Goal: Task Accomplishment & Management: Use online tool/utility

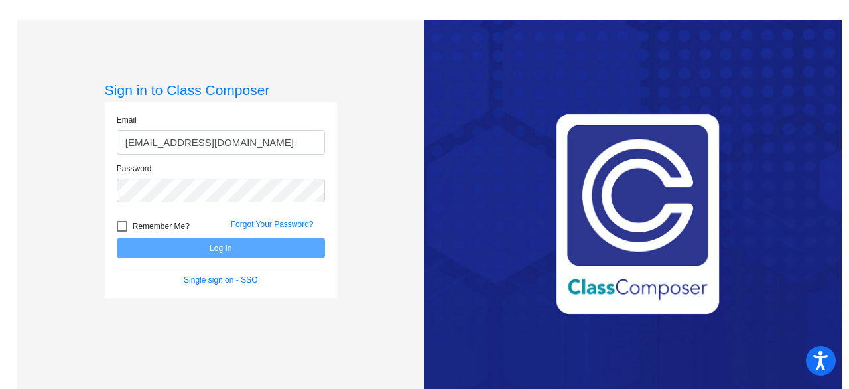
type input "[EMAIL_ADDRESS][DOMAIN_NAME]"
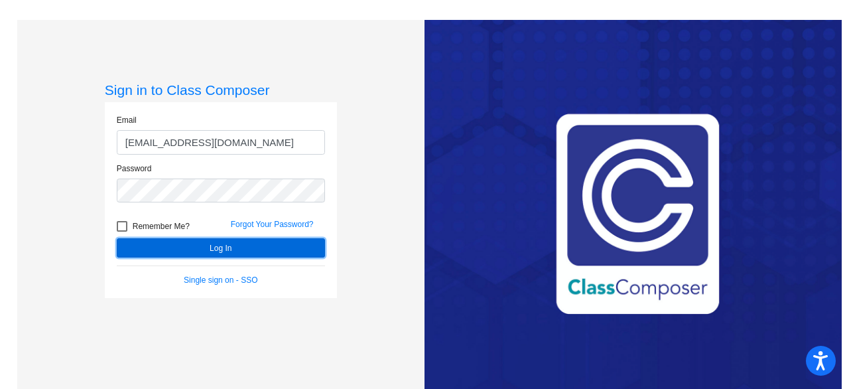
click at [140, 243] on button "Log In" at bounding box center [221, 247] width 208 height 19
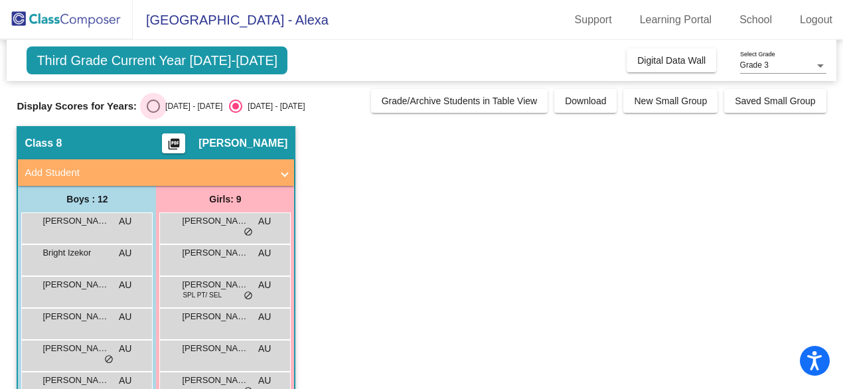
click at [153, 109] on div "Select an option" at bounding box center [153, 106] width 13 height 13
click at [153, 113] on input "[DATE] - [DATE]" at bounding box center [153, 113] width 1 height 1
radio input "true"
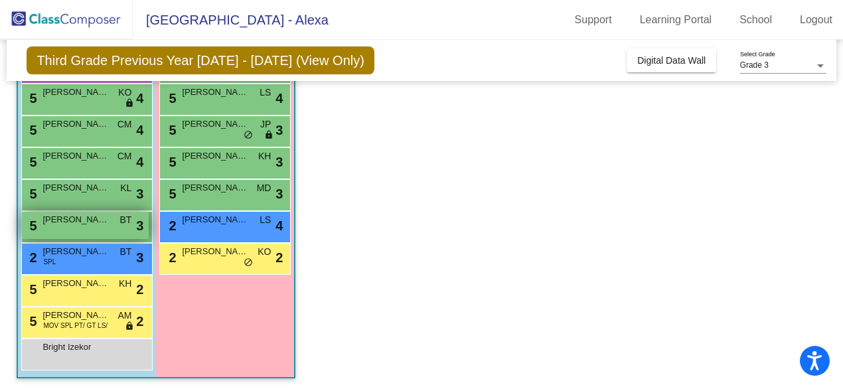
scroll to position [226, 0]
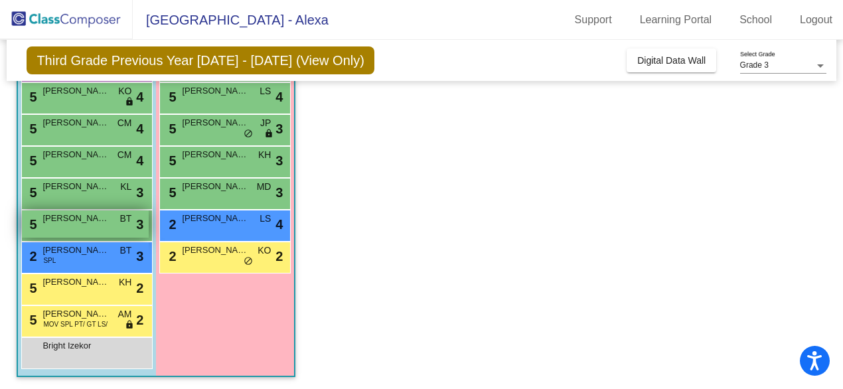
click at [102, 225] on div "5 [PERSON_NAME] BT lock do_not_disturb_alt 3" at bounding box center [85, 223] width 127 height 27
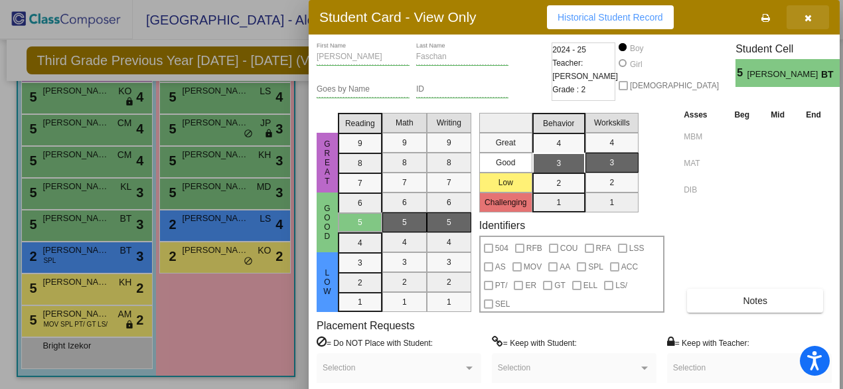
click at [807, 18] on icon "button" at bounding box center [807, 17] width 7 height 9
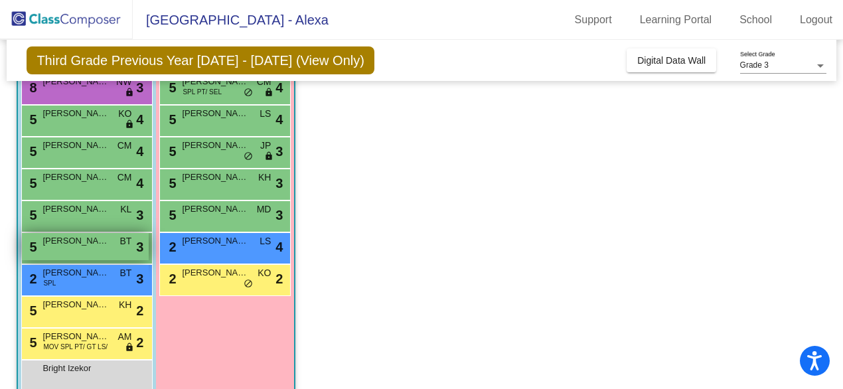
scroll to position [222, 0]
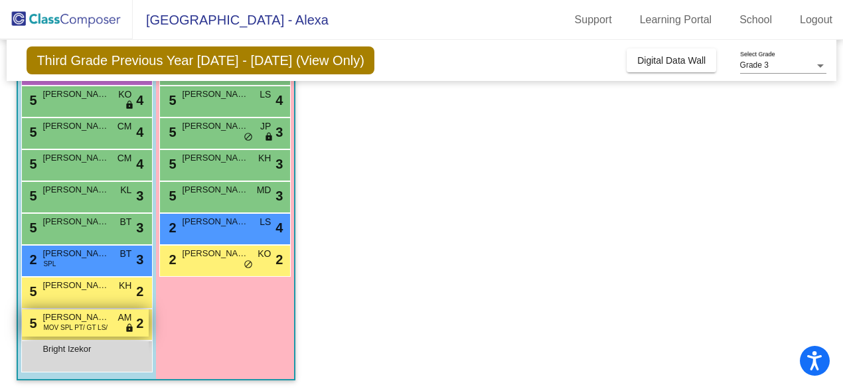
click at [77, 324] on span "MOV SPL PT/ GT LS/" at bounding box center [75, 327] width 64 height 10
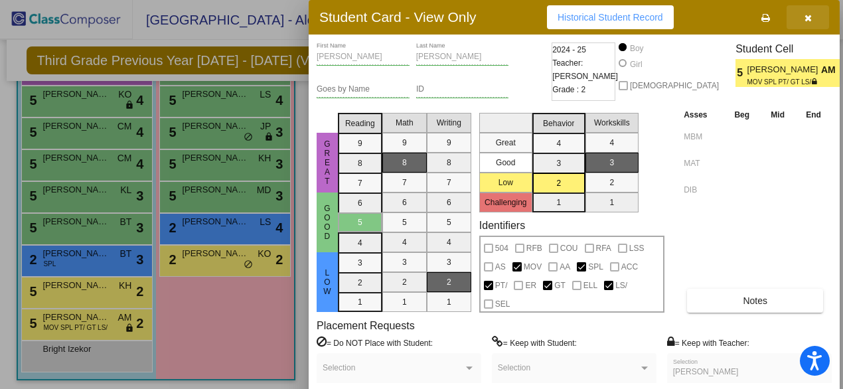
click at [809, 17] on icon "button" at bounding box center [807, 17] width 7 height 9
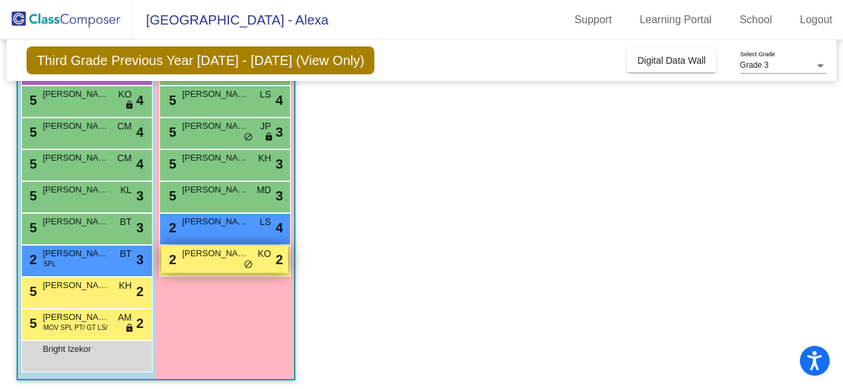
click at [192, 264] on div "2 [PERSON_NAME] [PERSON_NAME] KO lock do_not_disturb_alt 2" at bounding box center [224, 258] width 127 height 27
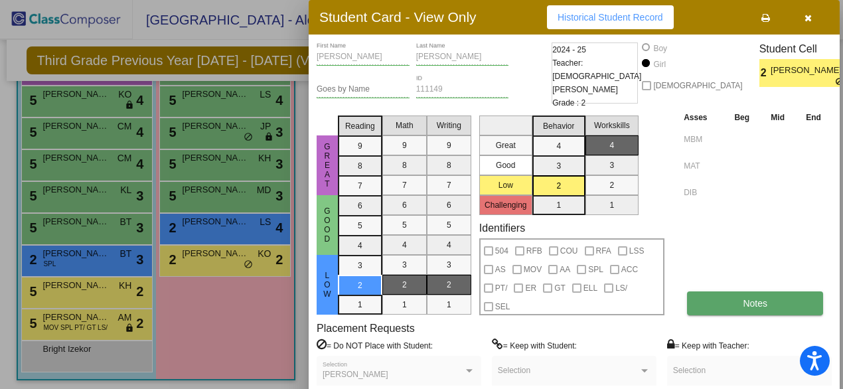
click at [752, 300] on span "Notes" at bounding box center [754, 303] width 25 height 11
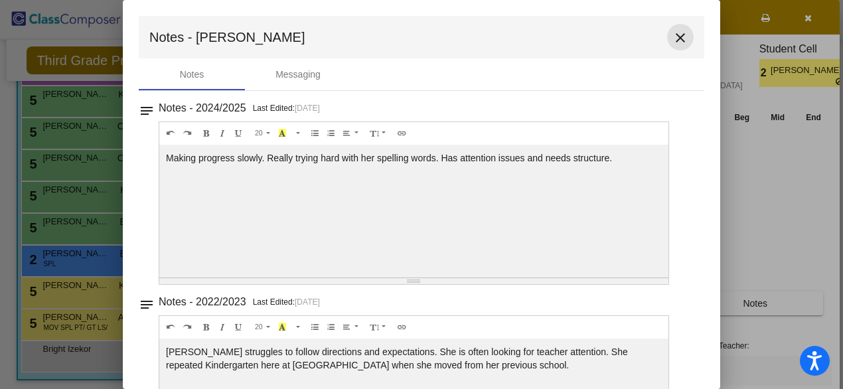
click at [672, 39] on mat-icon "close" at bounding box center [680, 38] width 16 height 16
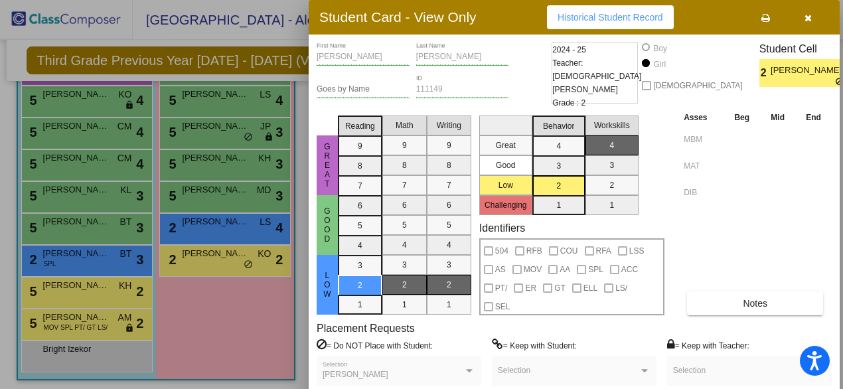
click at [807, 16] on icon "button" at bounding box center [807, 17] width 7 height 9
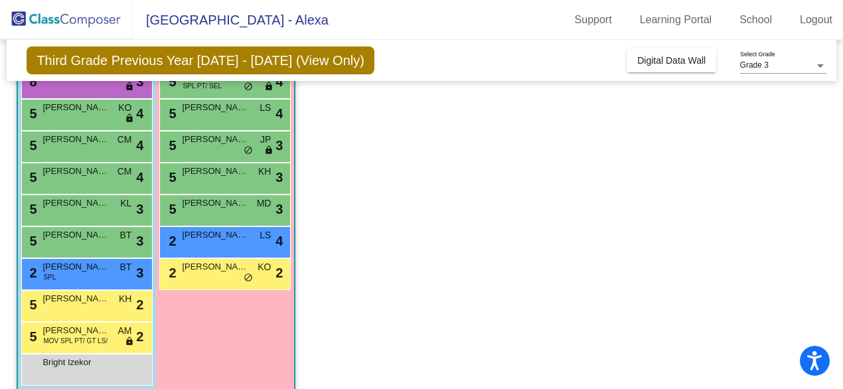
scroll to position [212, 0]
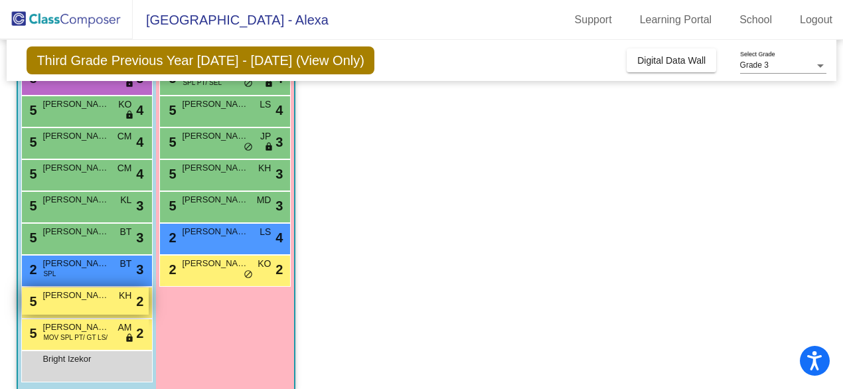
click at [85, 302] on div "5 [PERSON_NAME] KH lock do_not_disturb_alt 2" at bounding box center [85, 300] width 127 height 27
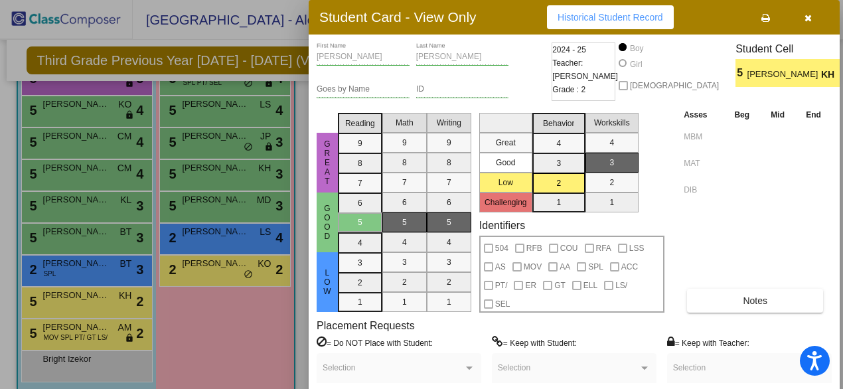
click at [684, 122] on table "Asses Beg Mid End MBM MAT DIB" at bounding box center [755, 154] width 151 height 94
click at [666, 174] on div "Great Good Low Reading 9 8 7 6 5 4 3 2 1 Math 9 8 7 6 5 4 3 2 1 Writing 9 8 7 6…" at bounding box center [573, 209] width 515 height 205
click at [809, 17] on icon "button" at bounding box center [807, 17] width 7 height 9
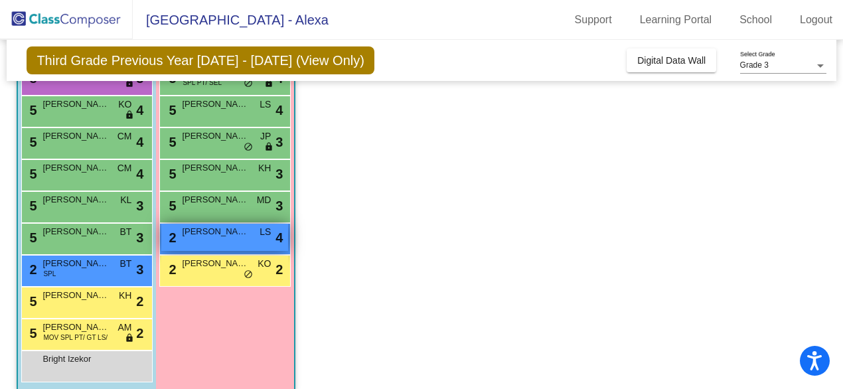
click at [218, 238] on div "2 [PERSON_NAME][DEMOGRAPHIC_DATA] LS lock do_not_disturb_alt 4" at bounding box center [224, 237] width 127 height 27
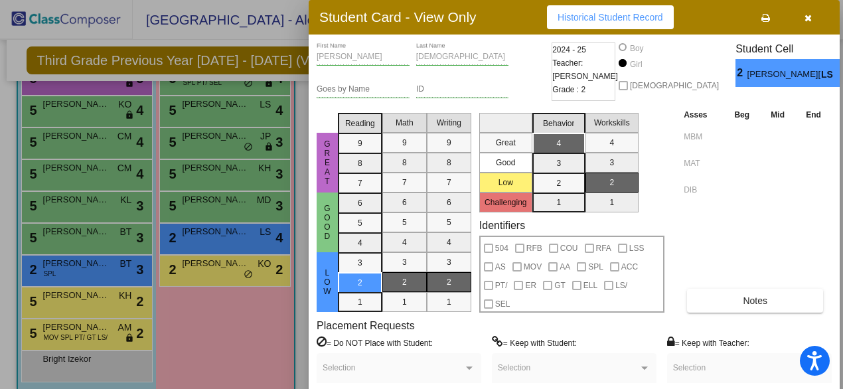
click at [804, 20] on icon "button" at bounding box center [807, 17] width 7 height 9
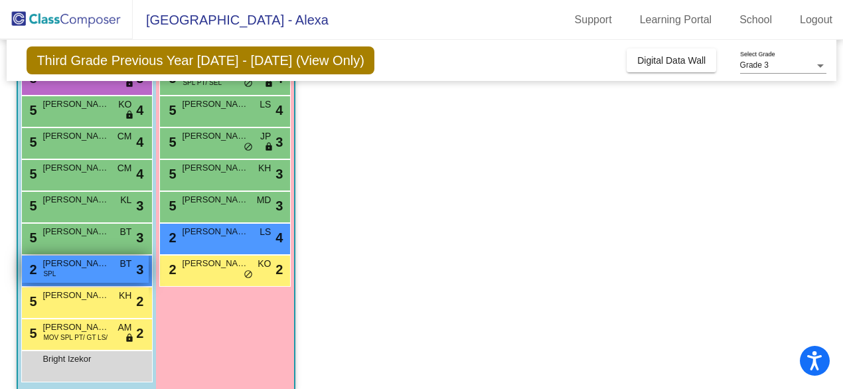
click at [83, 273] on div "2 [PERSON_NAME] SPL BT lock do_not_disturb_alt 3" at bounding box center [85, 268] width 127 height 27
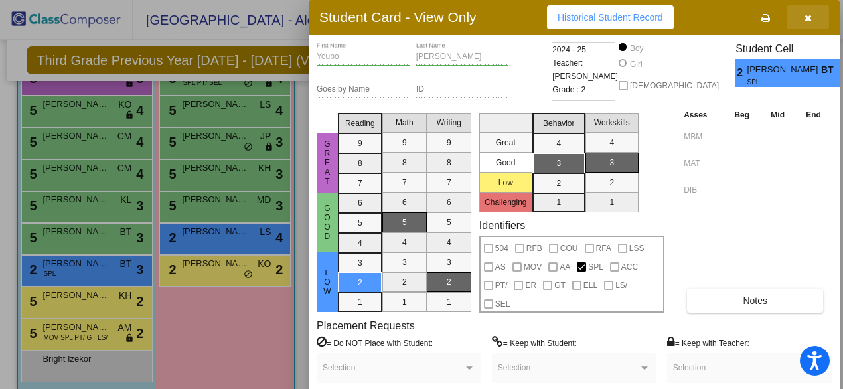
click at [811, 17] on icon "button" at bounding box center [807, 17] width 7 height 9
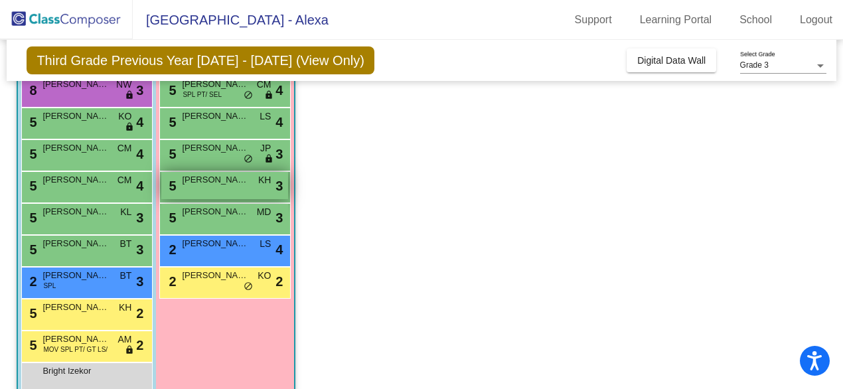
scroll to position [206, 0]
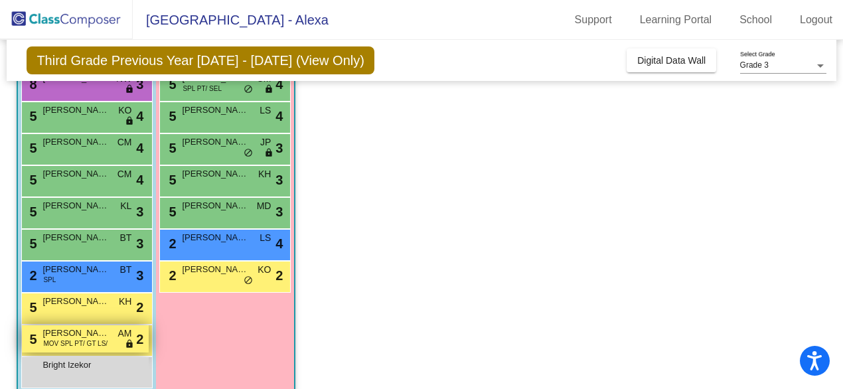
click at [83, 341] on span "MOV SPL PT/ GT LS/" at bounding box center [75, 343] width 64 height 10
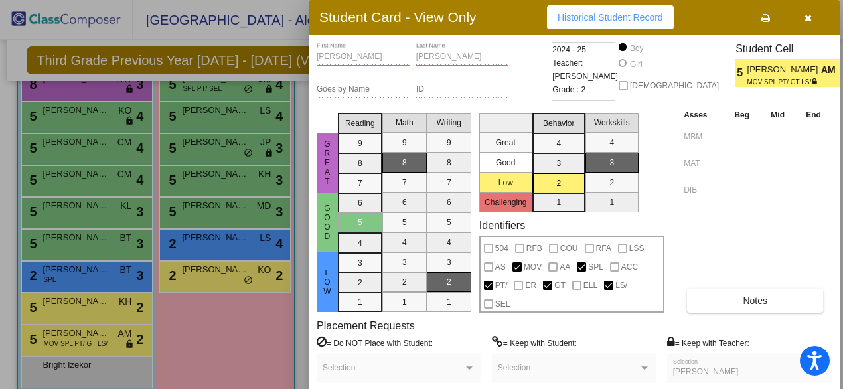
click at [806, 18] on icon "button" at bounding box center [807, 17] width 7 height 9
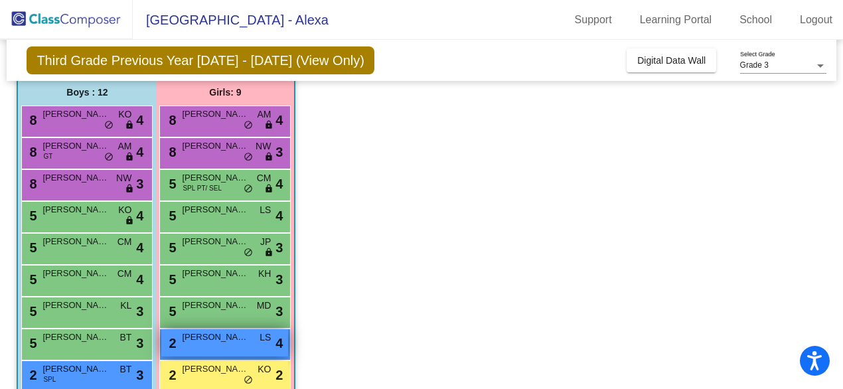
scroll to position [102, 0]
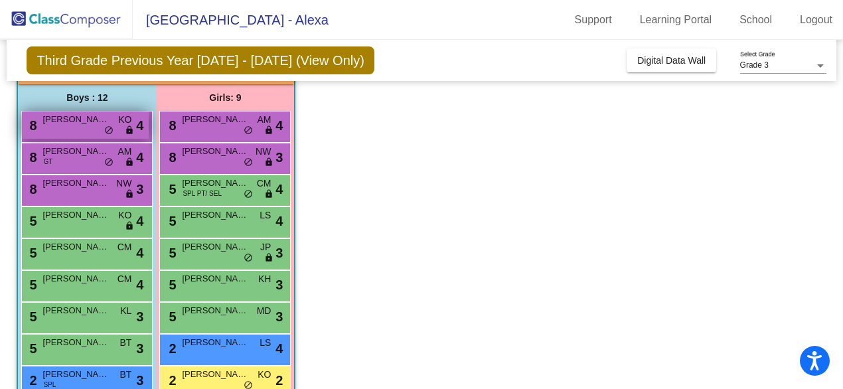
click at [88, 123] on span "[PERSON_NAME]" at bounding box center [75, 119] width 66 height 13
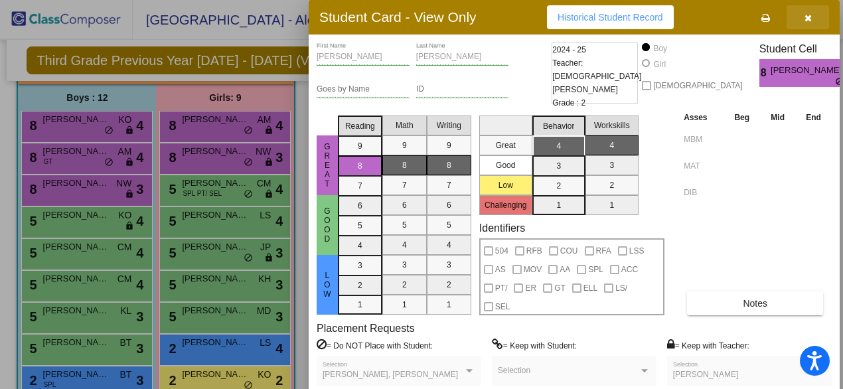
click at [807, 17] on icon "button" at bounding box center [807, 17] width 7 height 9
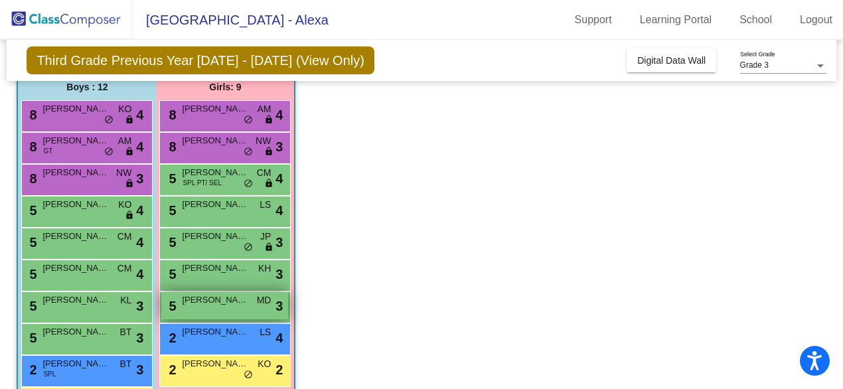
scroll to position [103, 0]
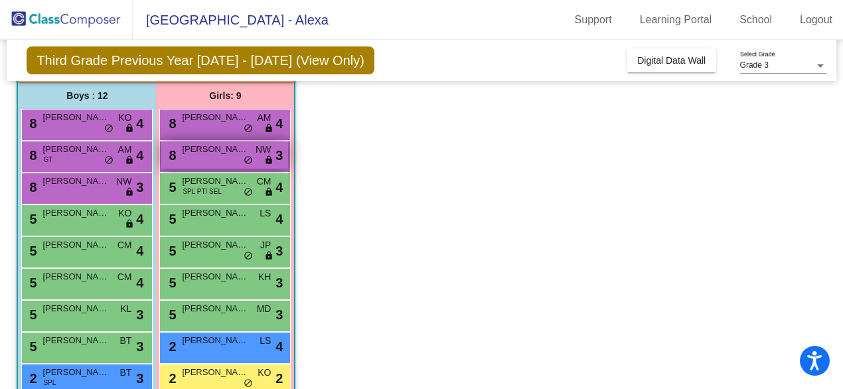
click at [224, 155] on span "[PERSON_NAME]" at bounding box center [215, 149] width 66 height 13
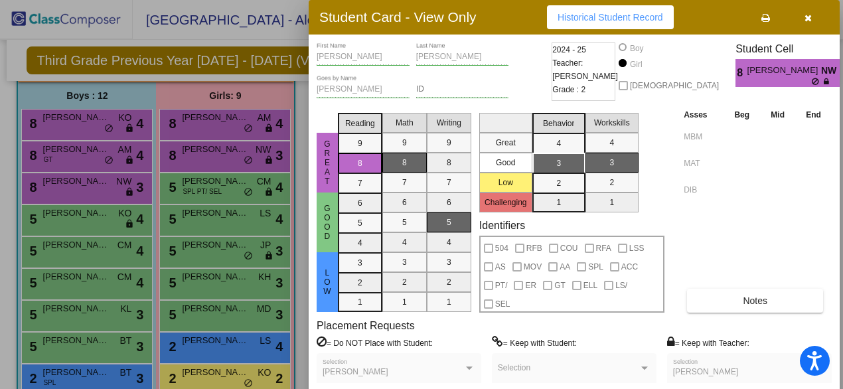
click at [806, 17] on icon "button" at bounding box center [807, 17] width 7 height 9
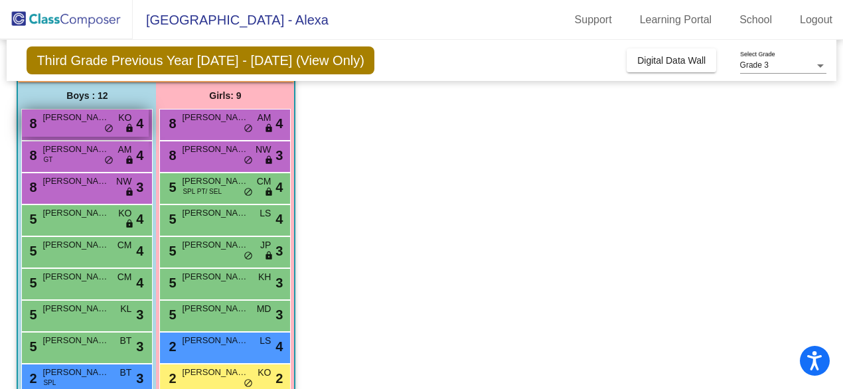
click at [65, 129] on div "8 [PERSON_NAME] KO lock do_not_disturb_alt 4" at bounding box center [85, 122] width 127 height 27
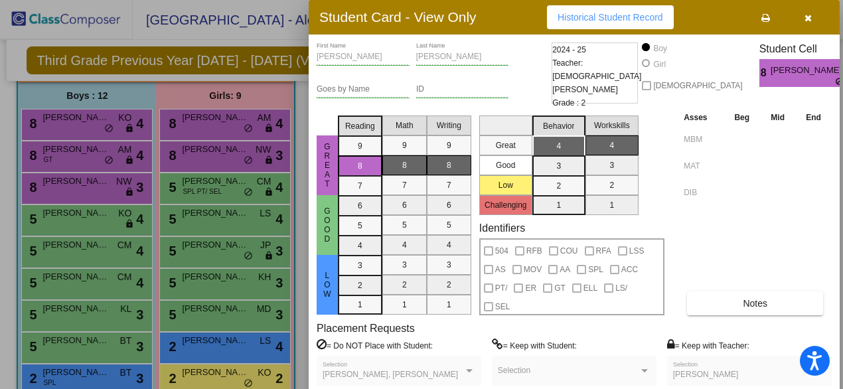
click at [813, 17] on button "button" at bounding box center [807, 17] width 42 height 24
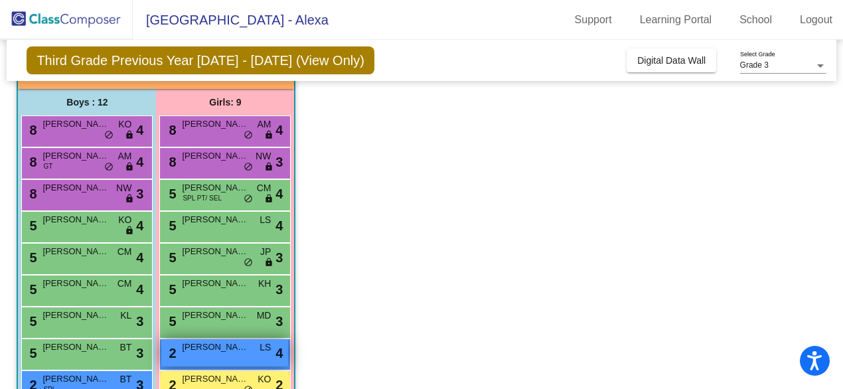
scroll to position [94, 0]
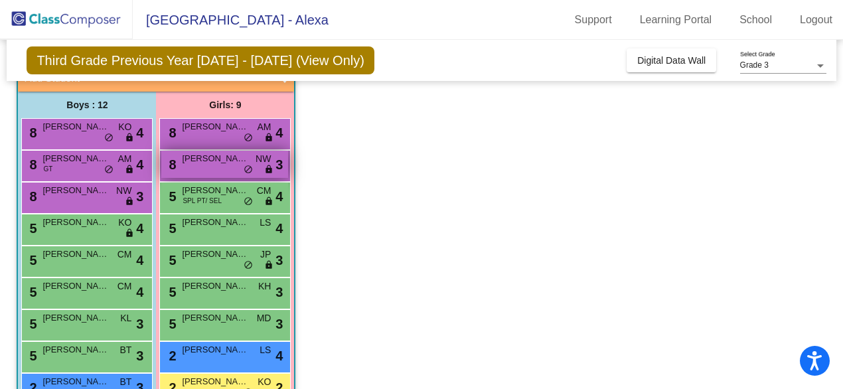
click at [210, 155] on span "[PERSON_NAME]" at bounding box center [215, 158] width 66 height 13
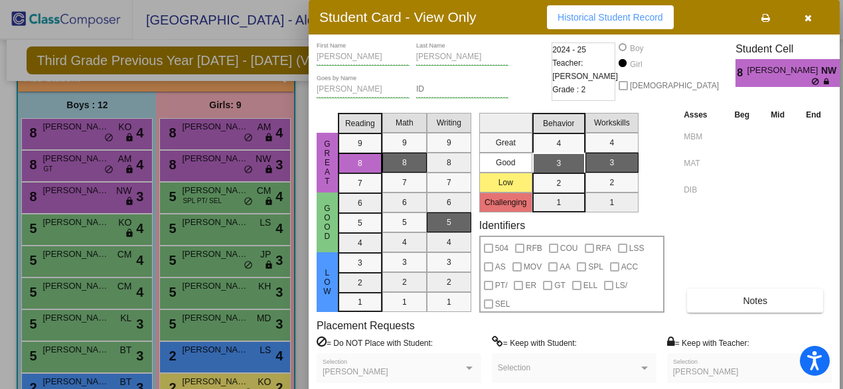
click at [808, 15] on icon "button" at bounding box center [807, 17] width 7 height 9
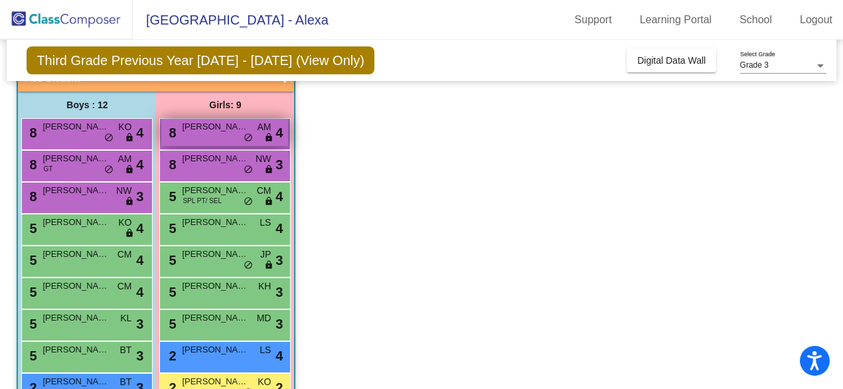
click at [214, 133] on span "[PERSON_NAME]" at bounding box center [215, 126] width 66 height 13
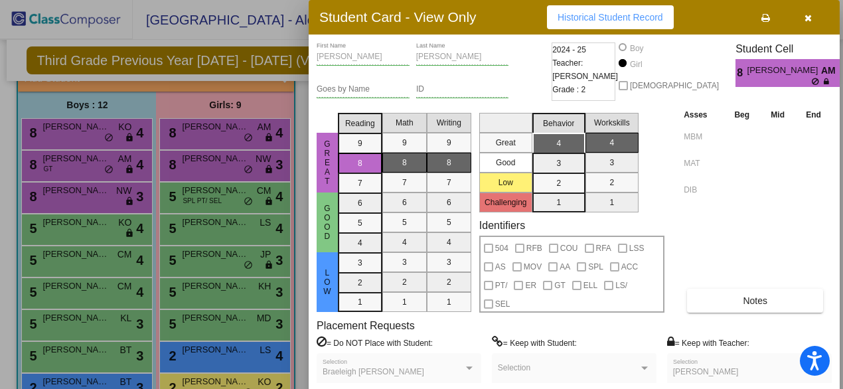
click at [809, 19] on icon "button" at bounding box center [807, 17] width 7 height 9
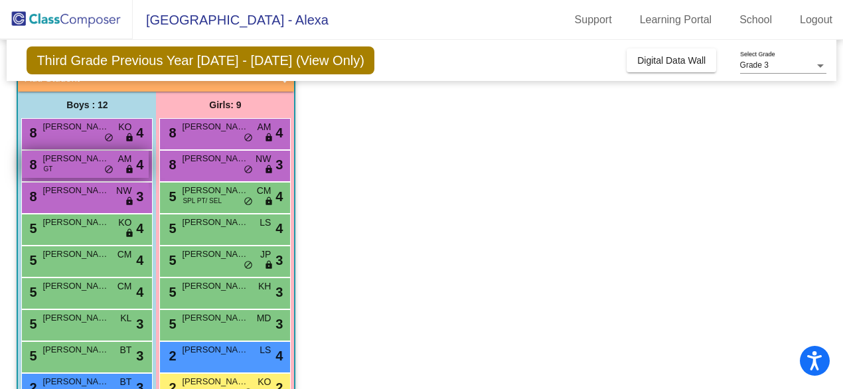
click at [75, 174] on div "8 [PERSON_NAME] GT AM lock do_not_disturb_alt 4" at bounding box center [85, 164] width 127 height 27
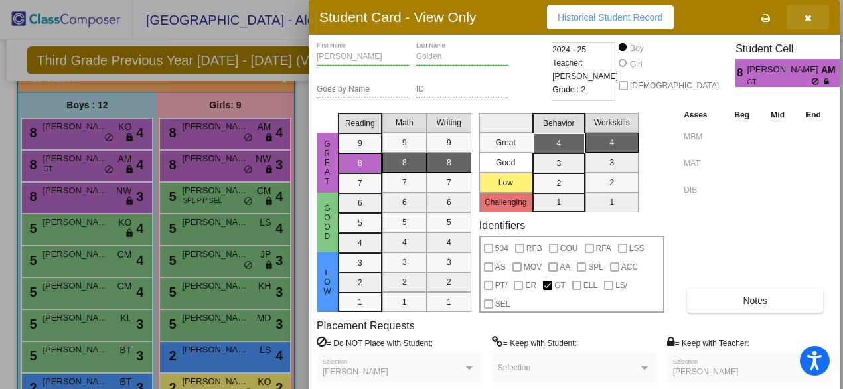
click at [808, 19] on icon "button" at bounding box center [807, 17] width 7 height 9
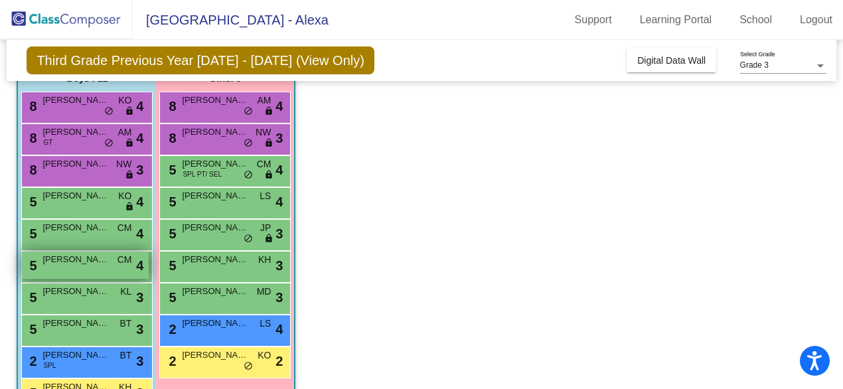
scroll to position [124, 0]
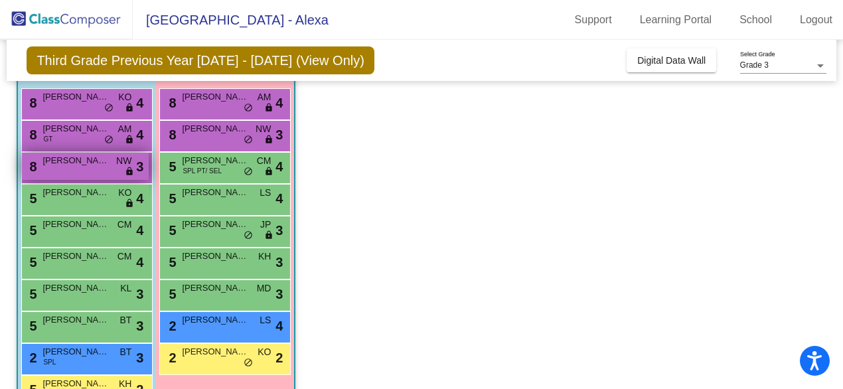
click at [74, 171] on div "8 [PERSON_NAME] NW lock do_not_disturb_alt 3" at bounding box center [85, 166] width 127 height 27
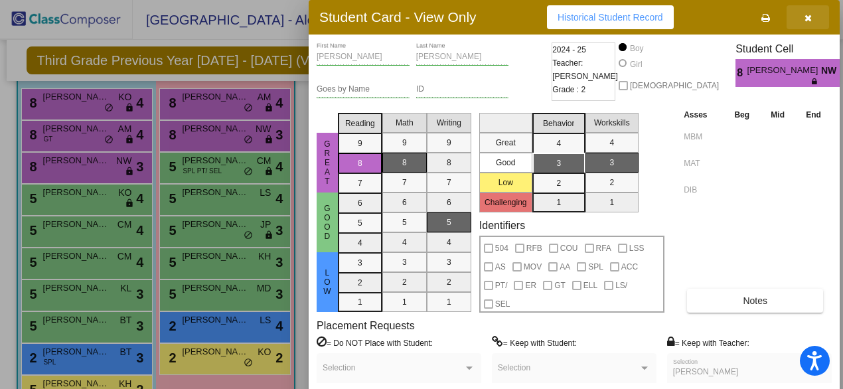
click at [803, 23] on button "button" at bounding box center [807, 17] width 42 height 24
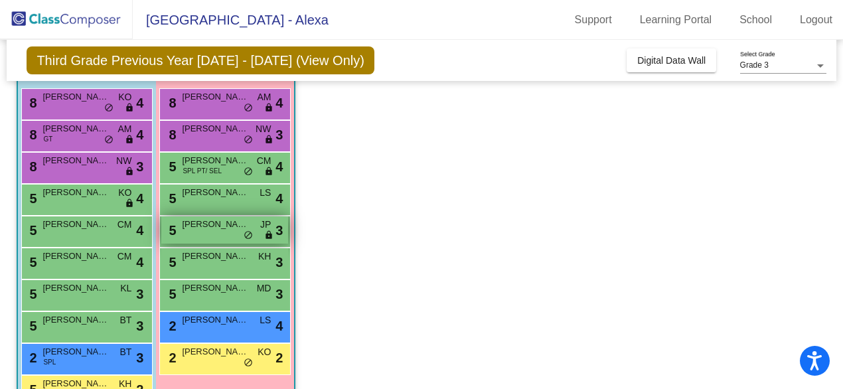
click at [216, 222] on span "[PERSON_NAME]" at bounding box center [215, 224] width 66 height 13
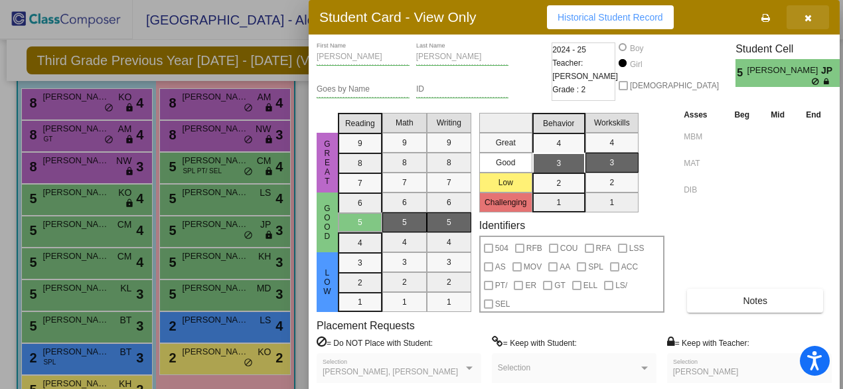
click at [807, 21] on icon "button" at bounding box center [807, 17] width 7 height 9
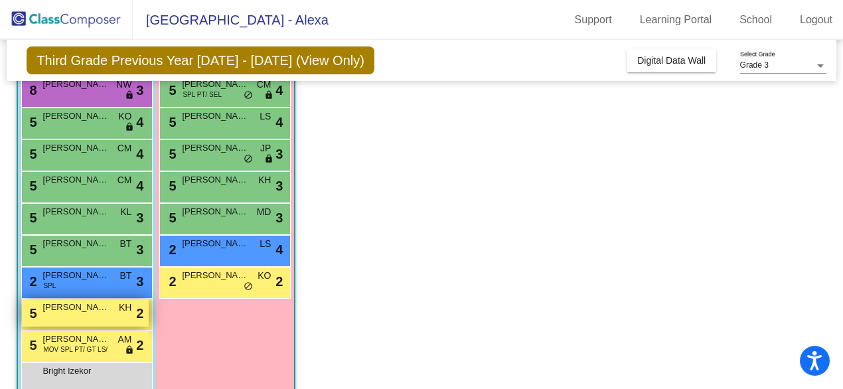
scroll to position [210, 0]
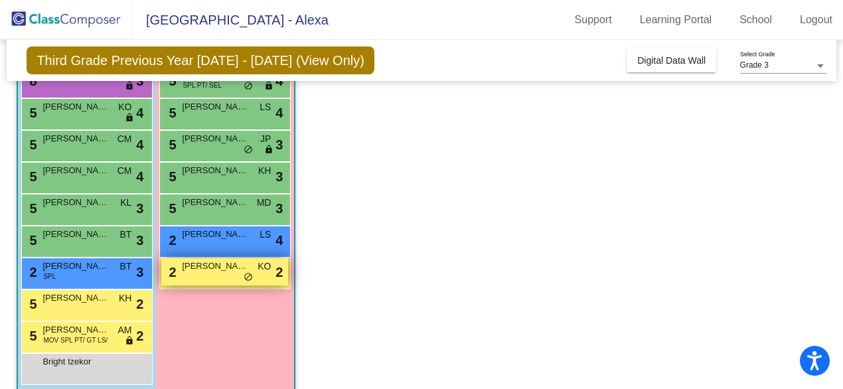
click at [218, 267] on span "[PERSON_NAME] [PERSON_NAME]" at bounding box center [215, 265] width 66 height 13
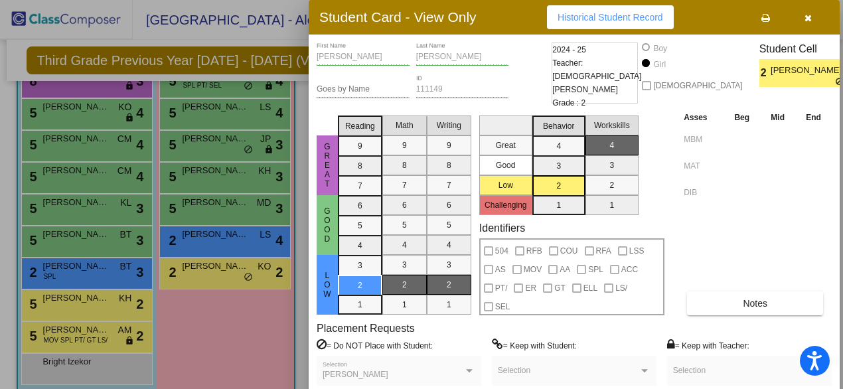
click at [807, 17] on icon "button" at bounding box center [807, 17] width 7 height 9
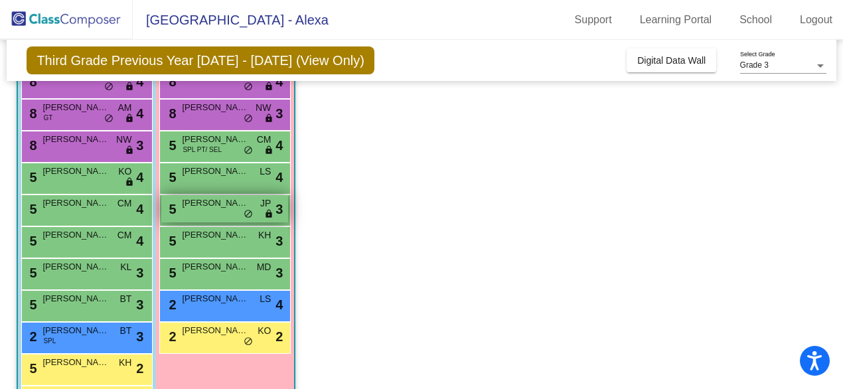
scroll to position [137, 0]
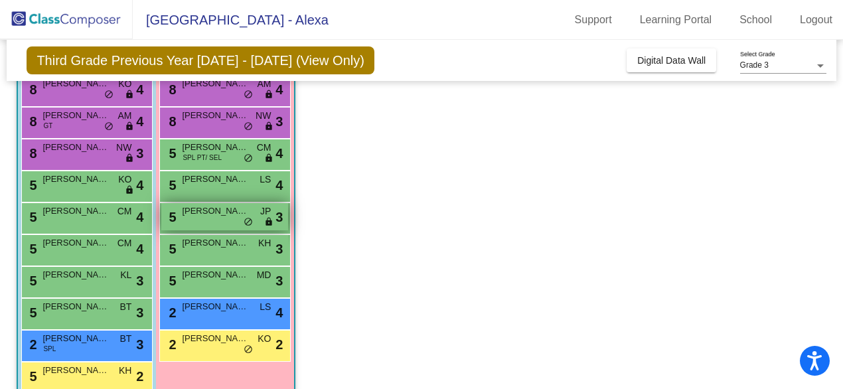
click at [221, 226] on div "5 [PERSON_NAME] JP lock do_not_disturb_alt 3" at bounding box center [224, 216] width 127 height 27
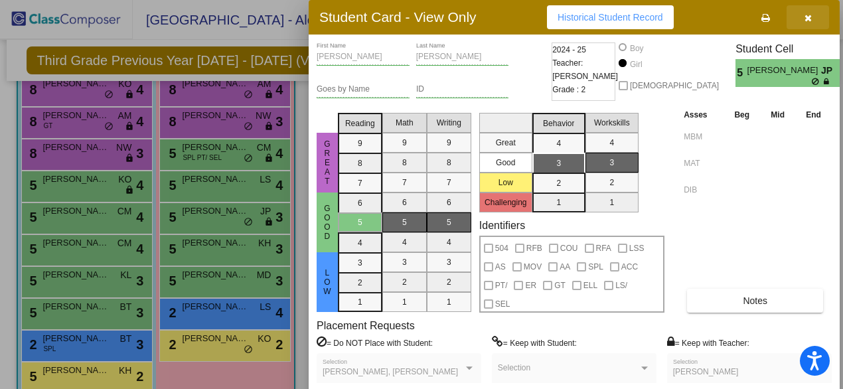
click at [805, 19] on icon "button" at bounding box center [807, 17] width 7 height 9
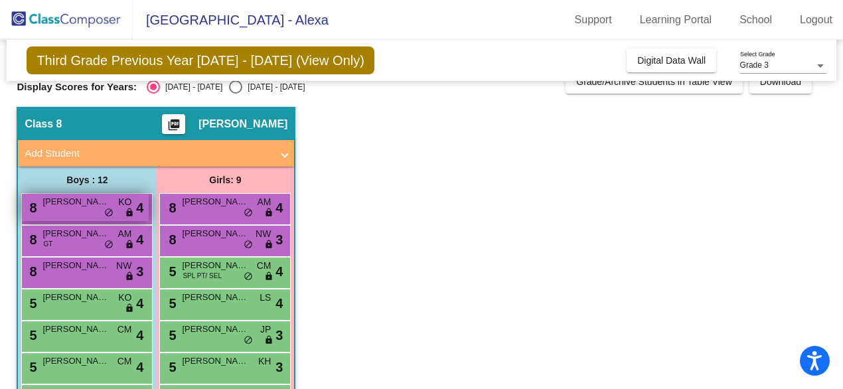
scroll to position [22, 0]
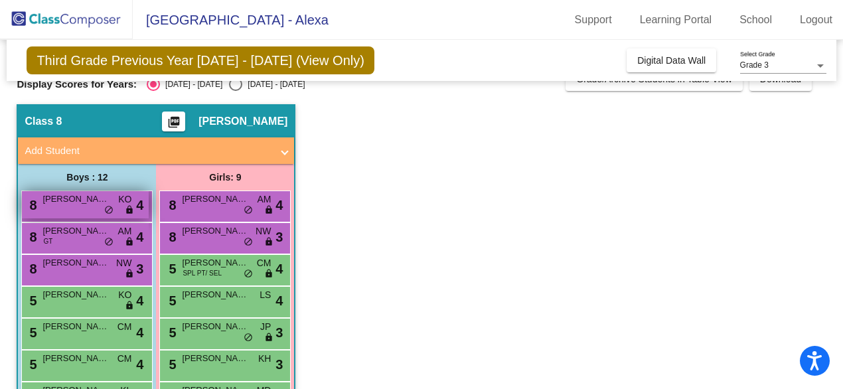
click at [88, 207] on div "8 [PERSON_NAME] KO lock do_not_disturb_alt 4" at bounding box center [85, 204] width 127 height 27
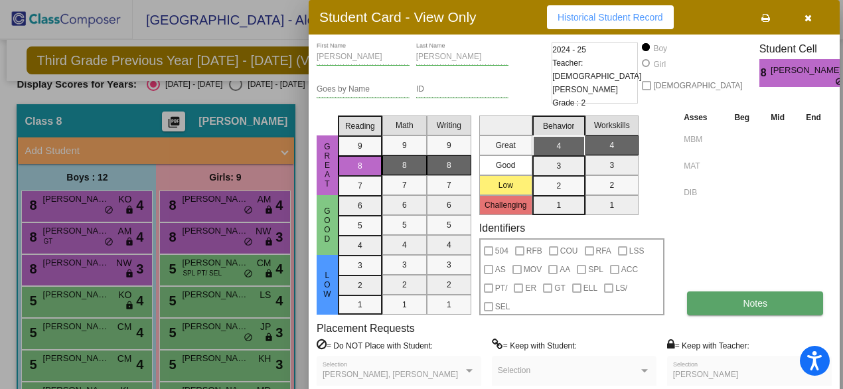
click at [740, 302] on button "Notes" at bounding box center [755, 303] width 136 height 24
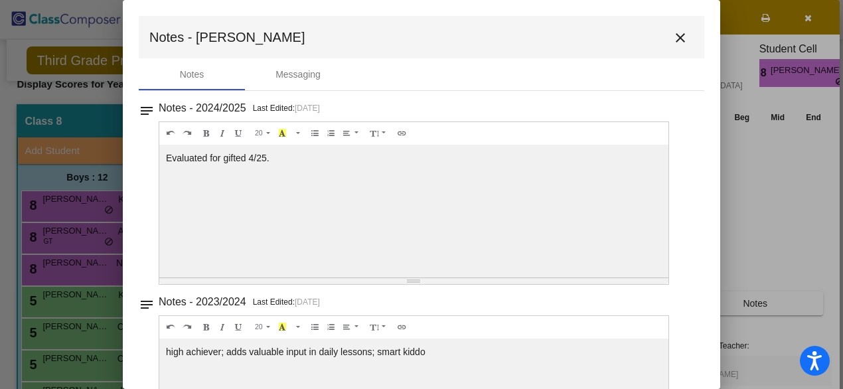
click at [676, 38] on mat-icon "close" at bounding box center [680, 38] width 16 height 16
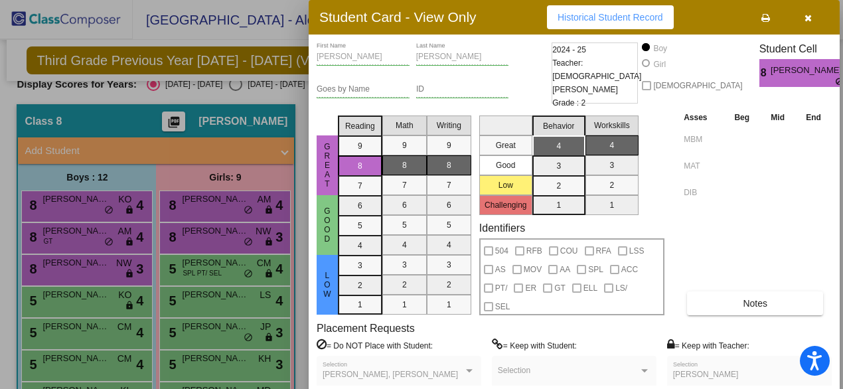
click at [77, 237] on div at bounding box center [421, 194] width 843 height 389
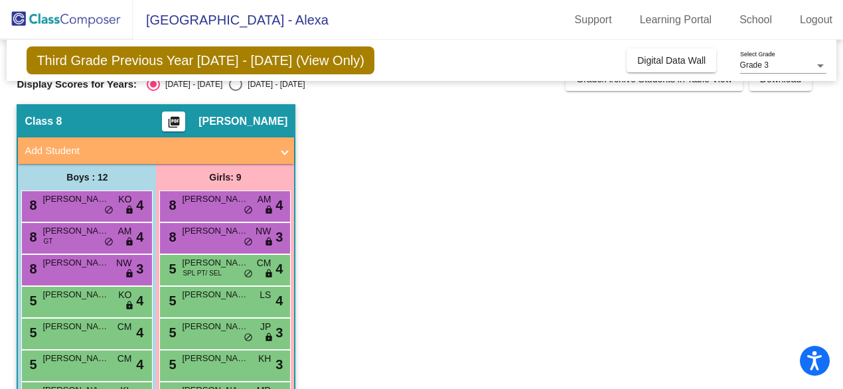
click at [77, 237] on span "[PERSON_NAME]" at bounding box center [75, 230] width 66 height 13
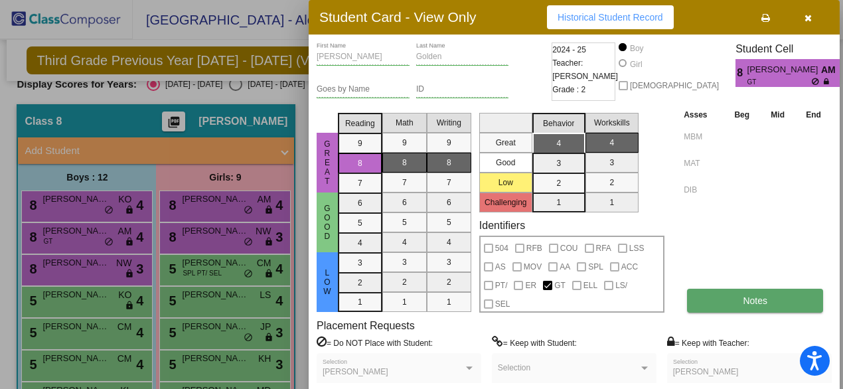
click at [713, 294] on button "Notes" at bounding box center [755, 301] width 136 height 24
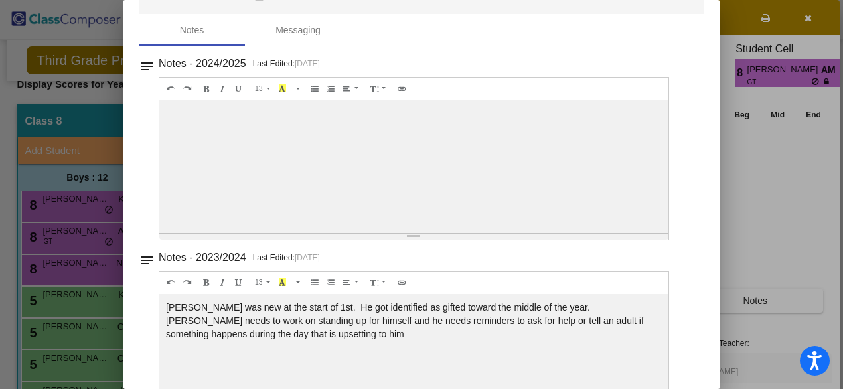
scroll to position [45, 0]
click at [732, 135] on div at bounding box center [421, 194] width 843 height 389
click at [61, 261] on div at bounding box center [421, 194] width 843 height 389
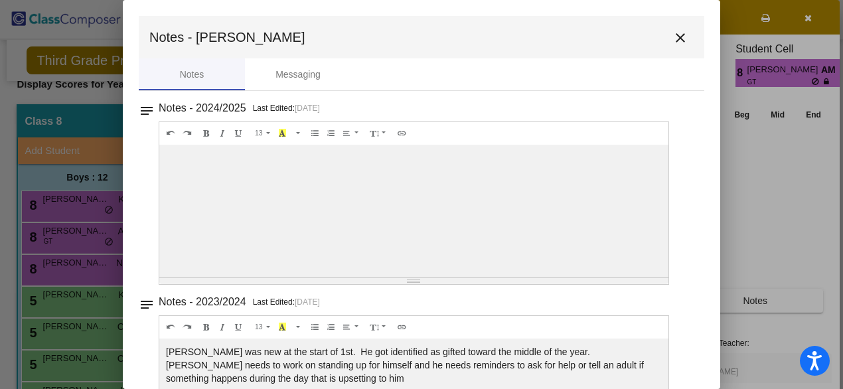
click at [675, 34] on mat-icon "close" at bounding box center [680, 38] width 16 height 16
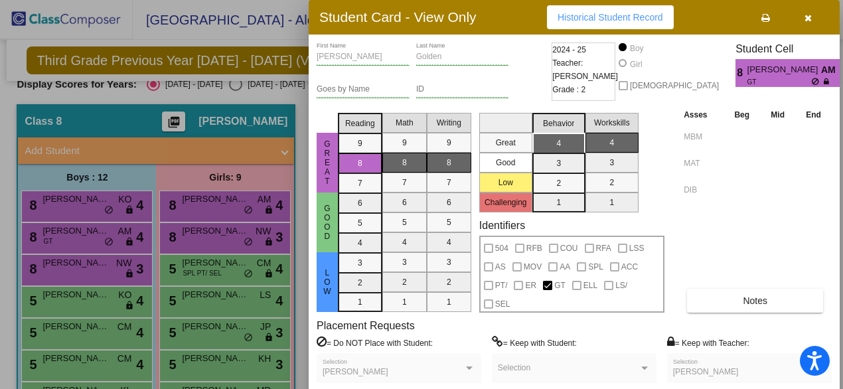
click at [101, 261] on div at bounding box center [421, 194] width 843 height 389
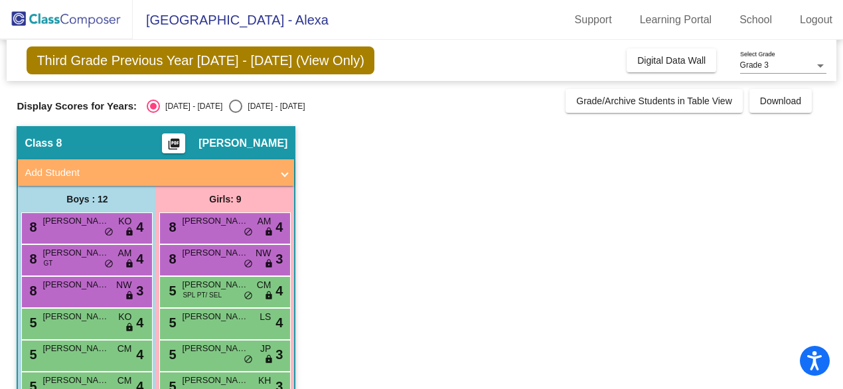
click at [176, 142] on mat-icon "picture_as_pdf" at bounding box center [174, 146] width 16 height 19
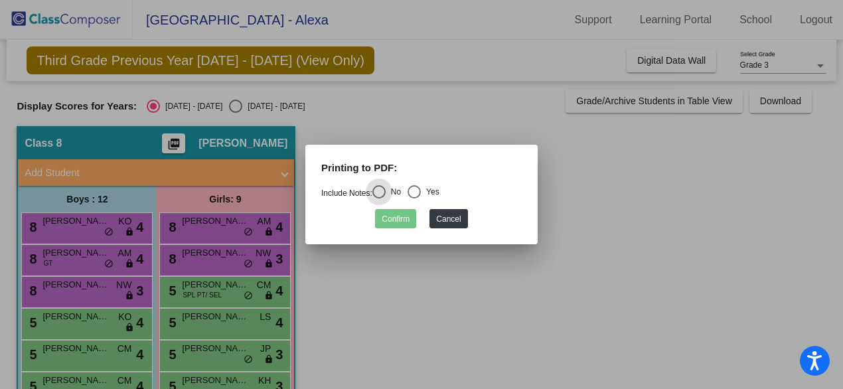
click at [425, 192] on div "Yes" at bounding box center [430, 192] width 19 height 12
click at [414, 198] on input "Yes" at bounding box center [413, 198] width 1 height 1
radio input "true"
click at [409, 220] on button "Confirm" at bounding box center [395, 218] width 41 height 19
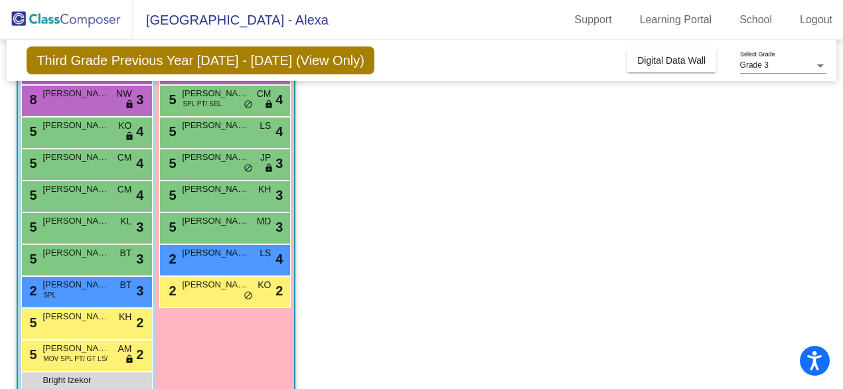
scroll to position [200, 0]
